Goal: Navigation & Orientation: Go to known website

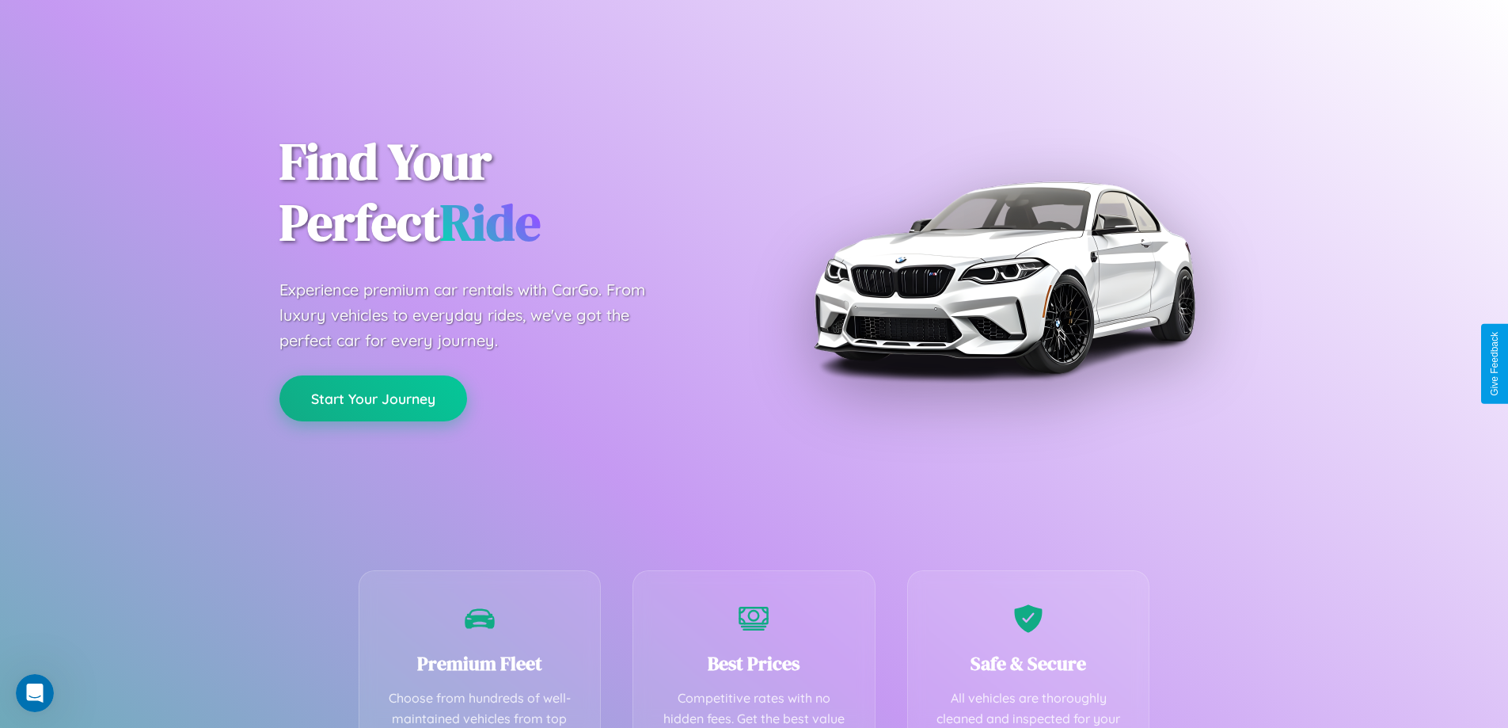
click at [373, 398] on button "Start Your Journey" at bounding box center [373, 398] width 188 height 46
click at [373, 397] on button "Start Your Journey" at bounding box center [373, 398] width 188 height 46
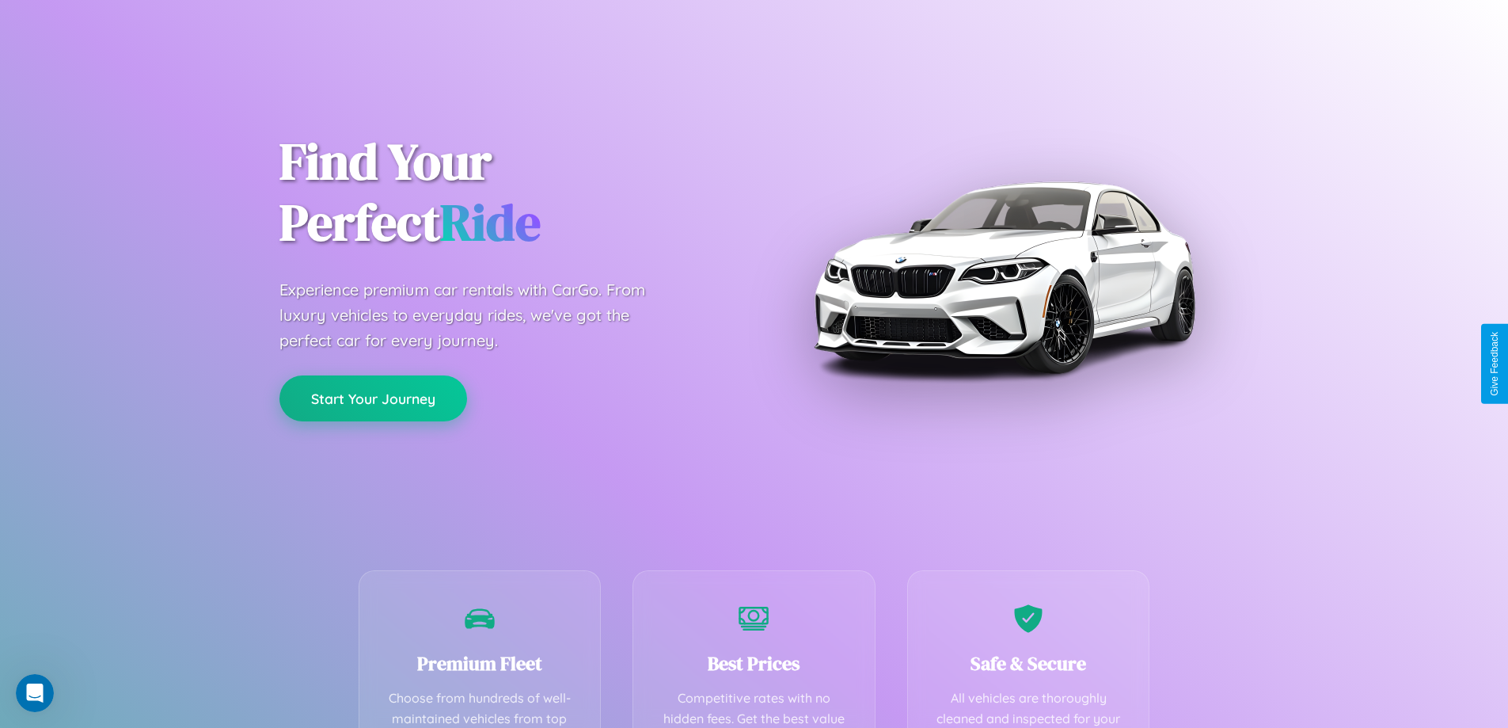
click at [373, 397] on button "Start Your Journey" at bounding box center [373, 398] width 188 height 46
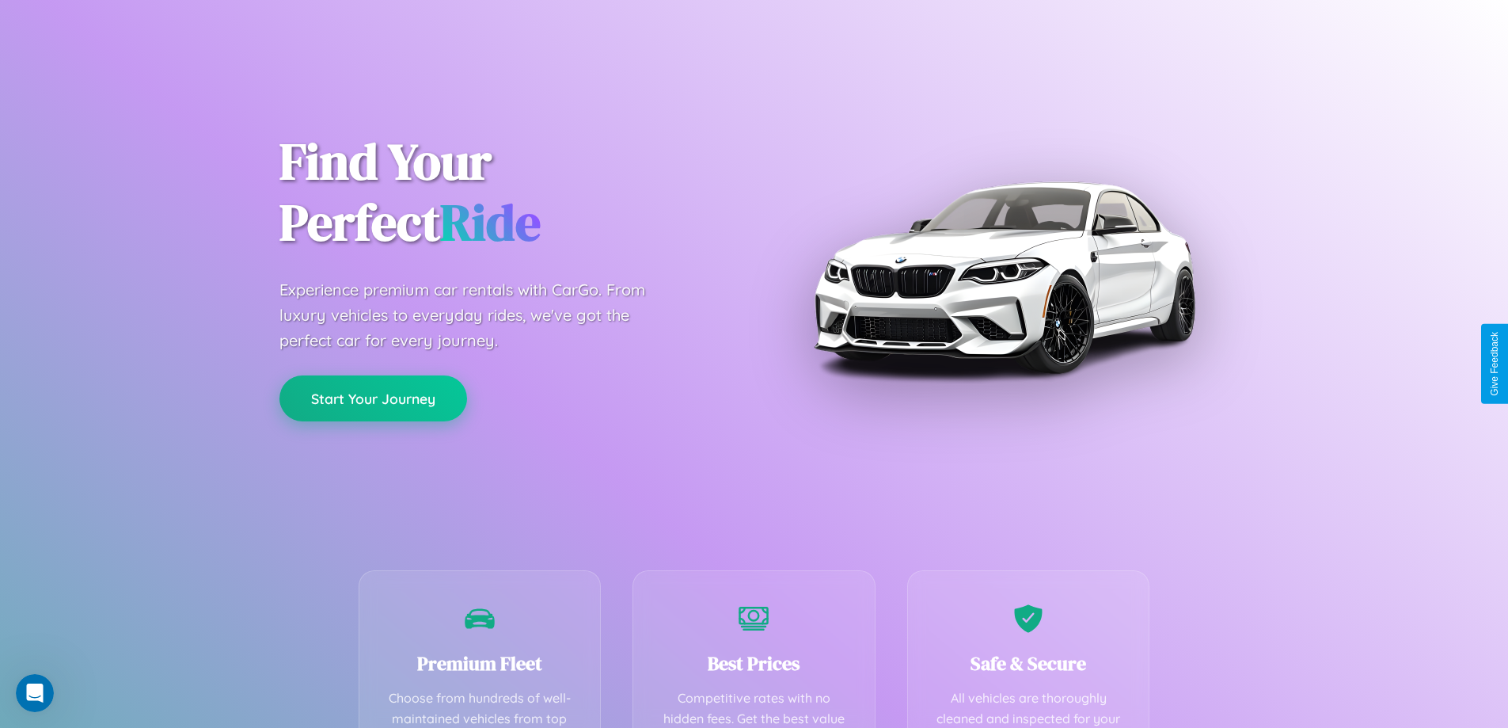
click at [373, 397] on button "Start Your Journey" at bounding box center [373, 398] width 188 height 46
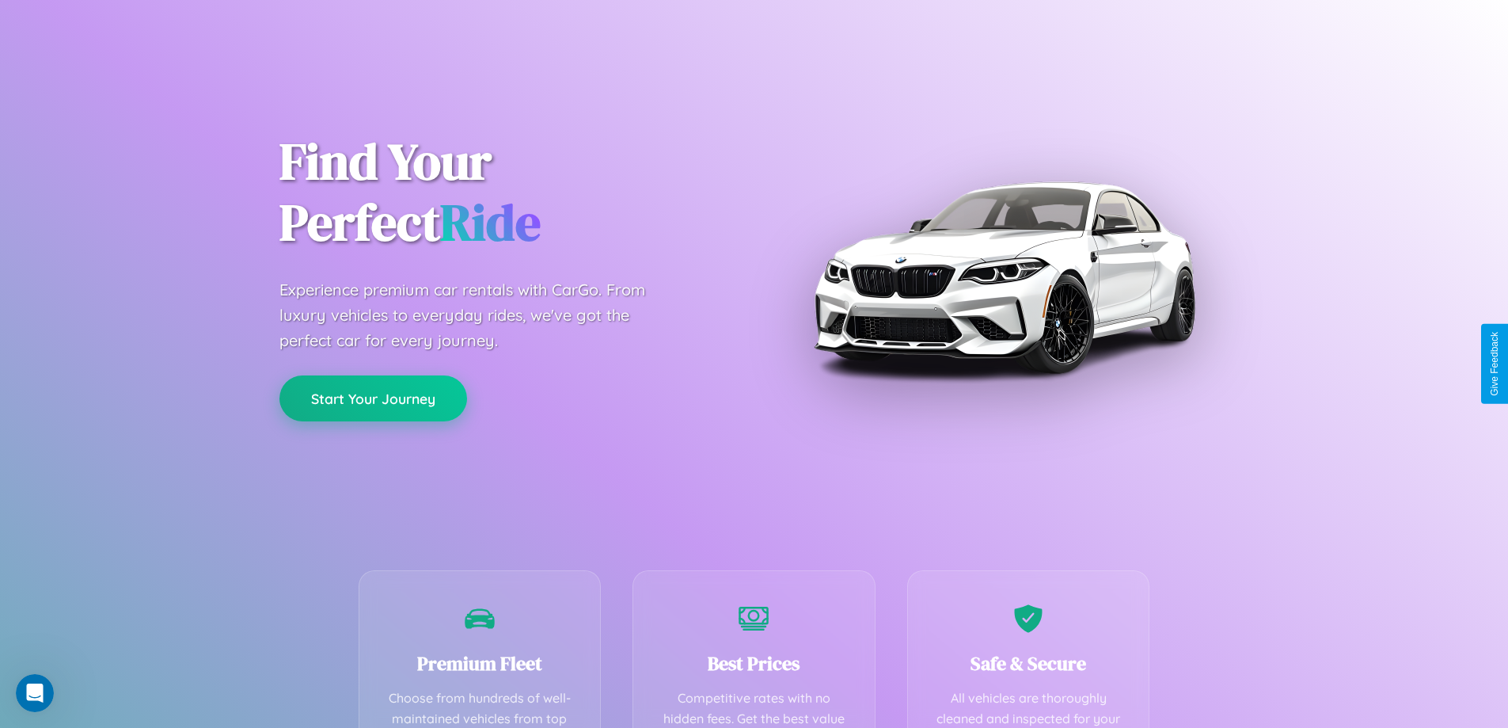
click at [373, 397] on button "Start Your Journey" at bounding box center [373, 398] width 188 height 46
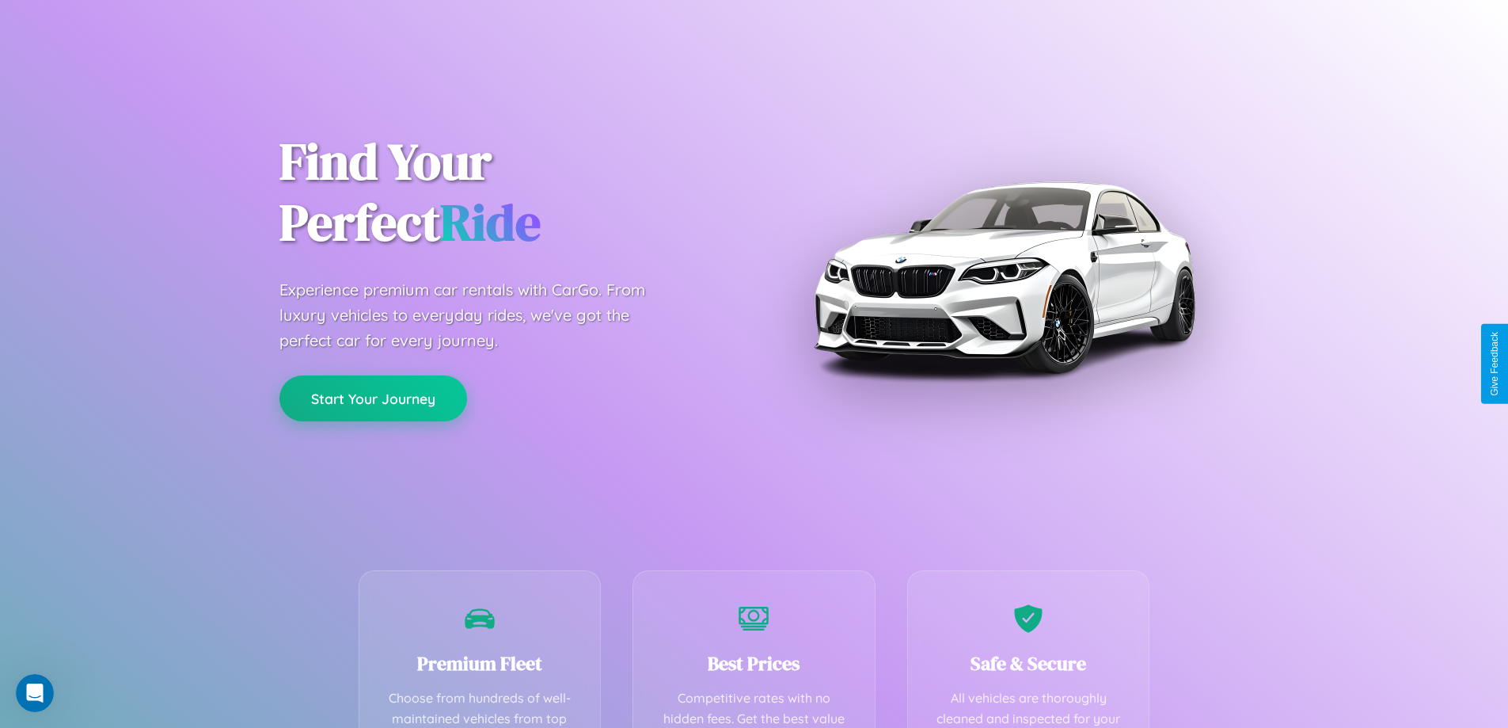
click at [373, 397] on button "Start Your Journey" at bounding box center [373, 398] width 188 height 46
